Goal: Navigation & Orientation: Understand site structure

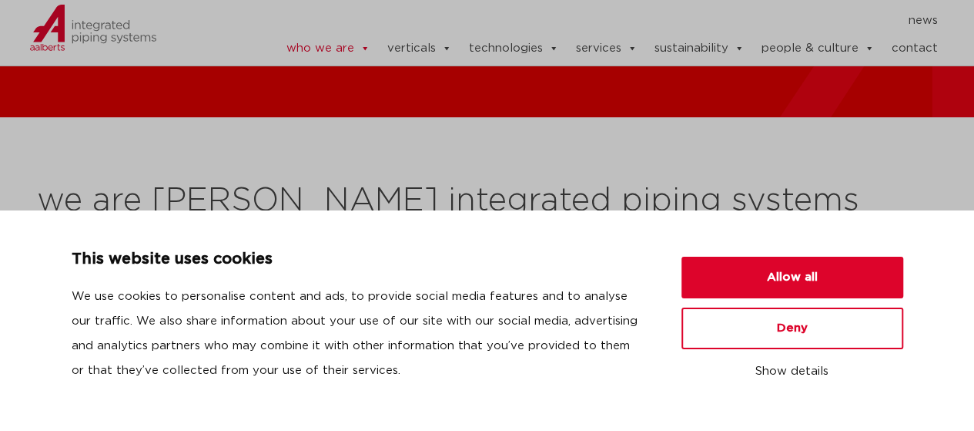
scroll to position [231, 0]
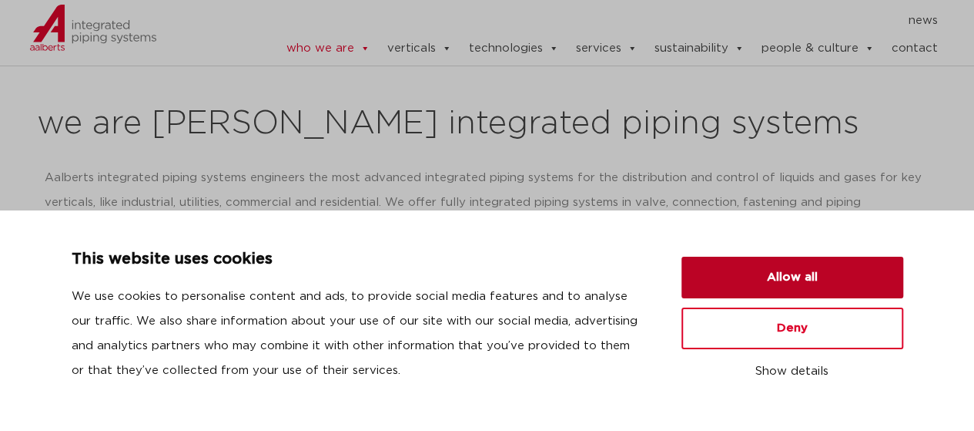
click at [787, 278] on button "Allow all" at bounding box center [793, 278] width 222 height 42
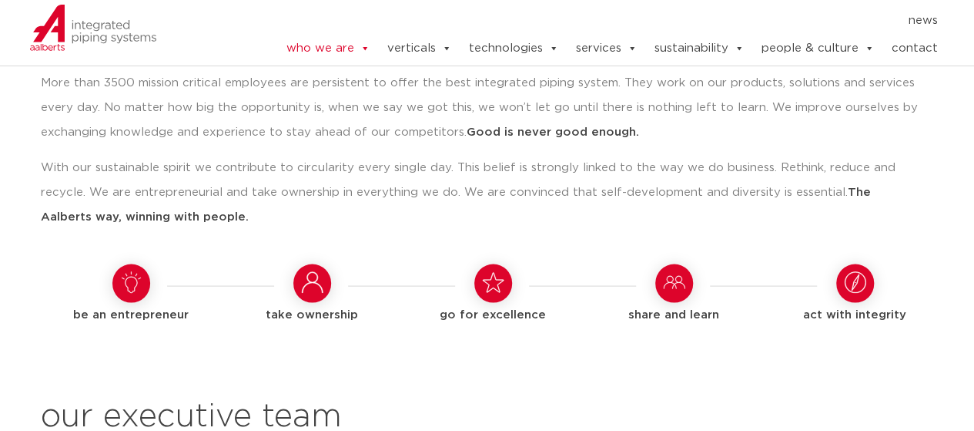
scroll to position [1309, 0]
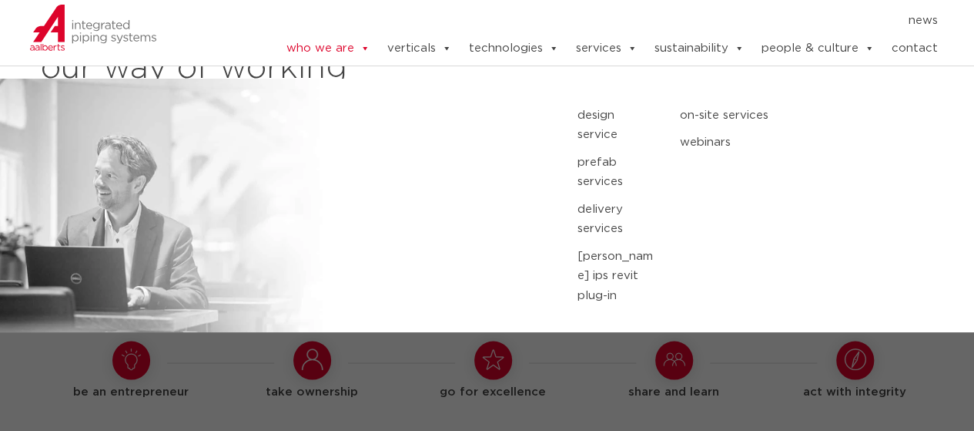
click at [605, 127] on link "design service" at bounding box center [617, 125] width 79 height 39
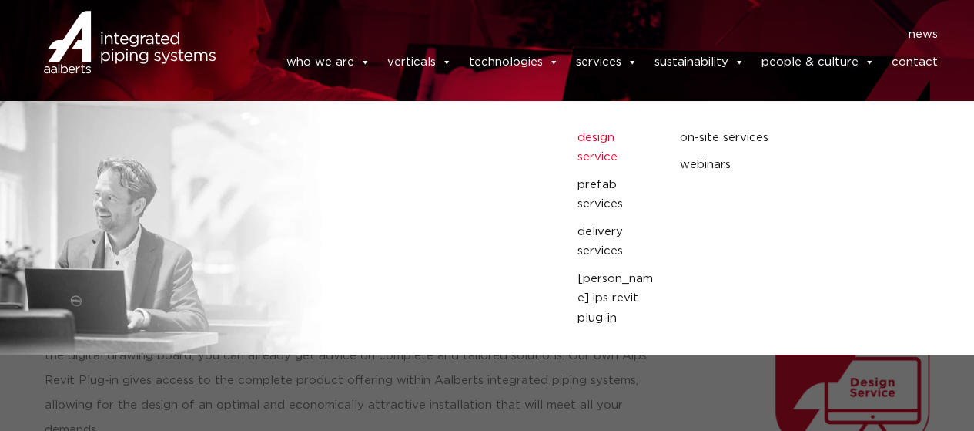
click at [585, 154] on link "design service" at bounding box center [617, 147] width 79 height 39
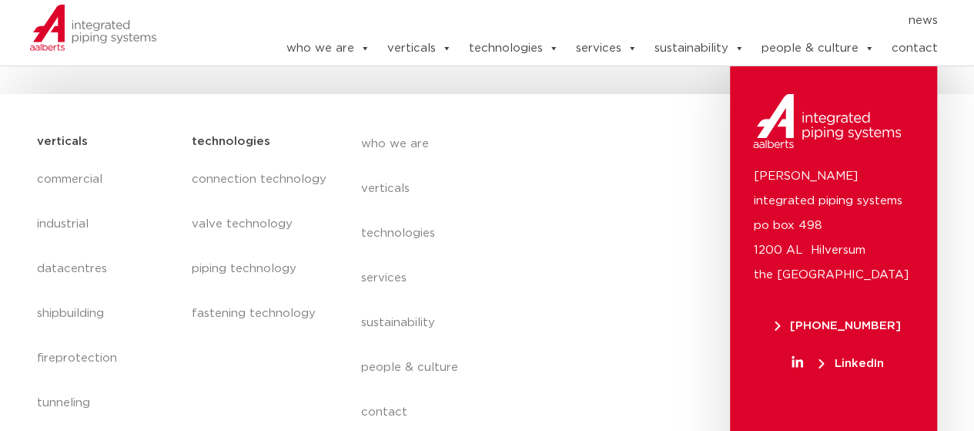
scroll to position [1380, 0]
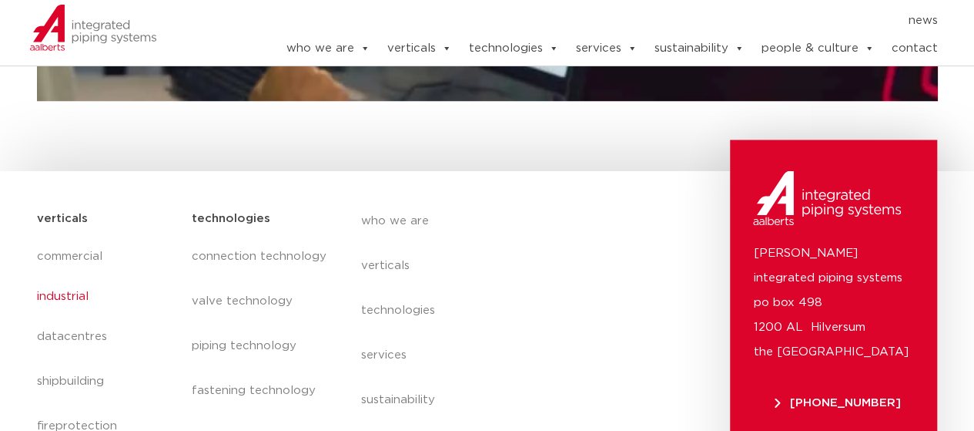
click at [62, 278] on link "industrial" at bounding box center [106, 295] width 139 height 35
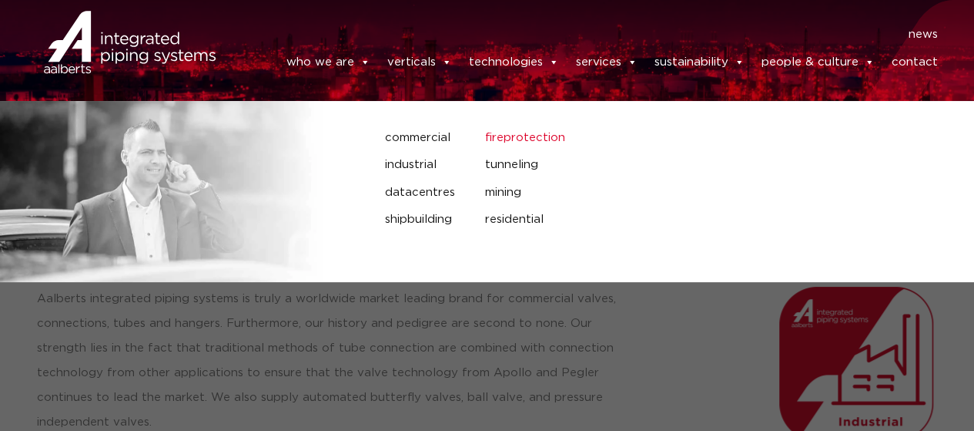
click at [513, 137] on link "fireprotection" at bounding box center [623, 138] width 277 height 20
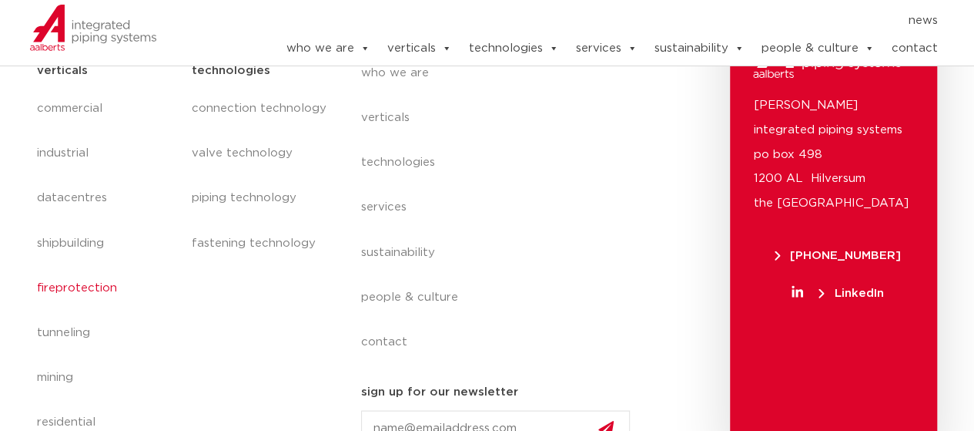
scroll to position [1243, 0]
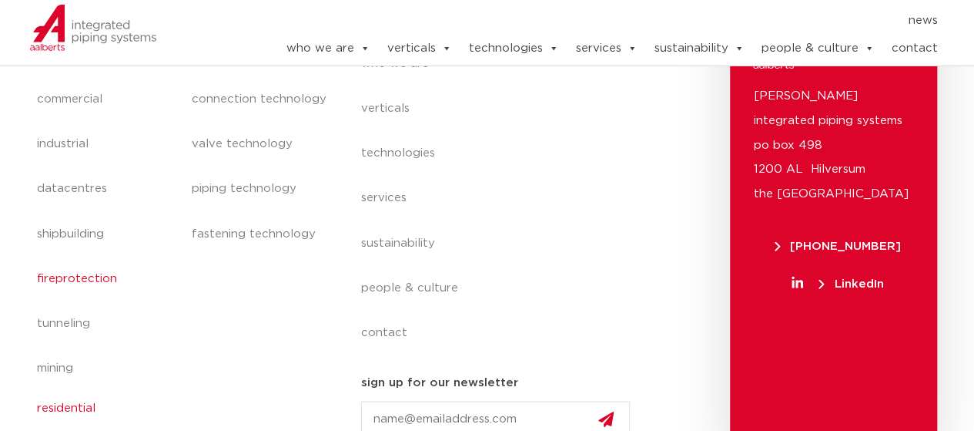
click at [79, 390] on link "residential" at bounding box center [106, 407] width 139 height 35
